Goal: Task Accomplishment & Management: Manage account settings

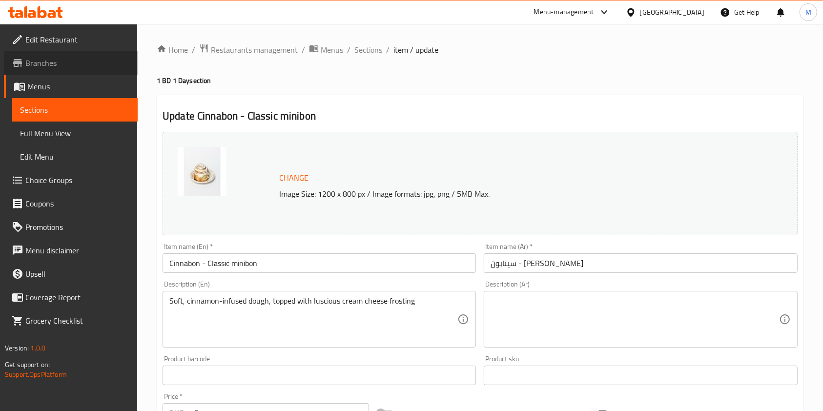
click at [52, 69] on span "Branches" at bounding box center [77, 63] width 104 height 12
click at [374, 47] on span "Sections" at bounding box center [369, 50] width 28 height 12
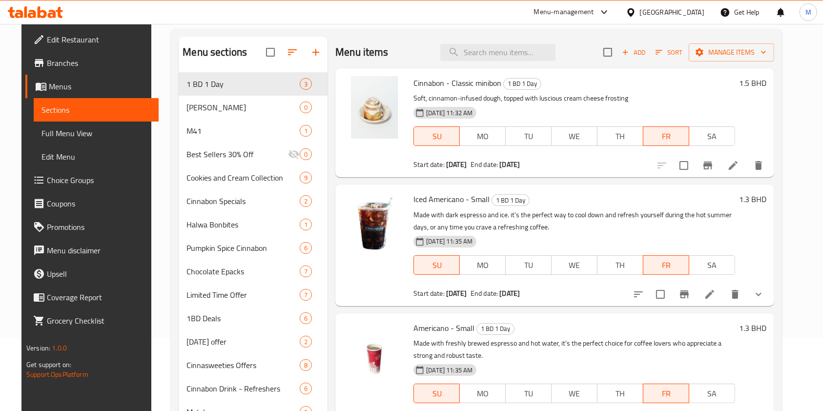
scroll to position [130, 0]
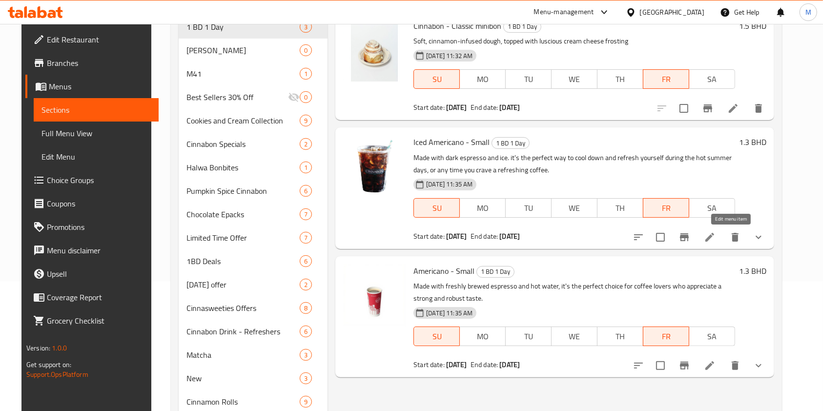
click at [716, 236] on icon at bounding box center [710, 237] width 12 height 12
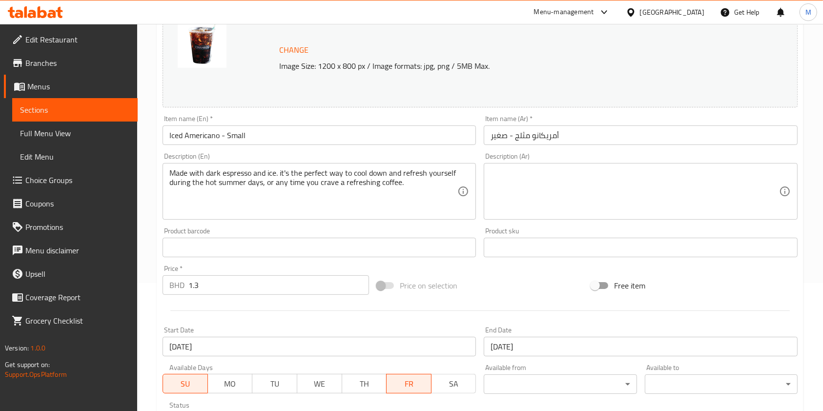
scroll to position [195, 0]
